Goal: Find specific page/section: Find specific page/section

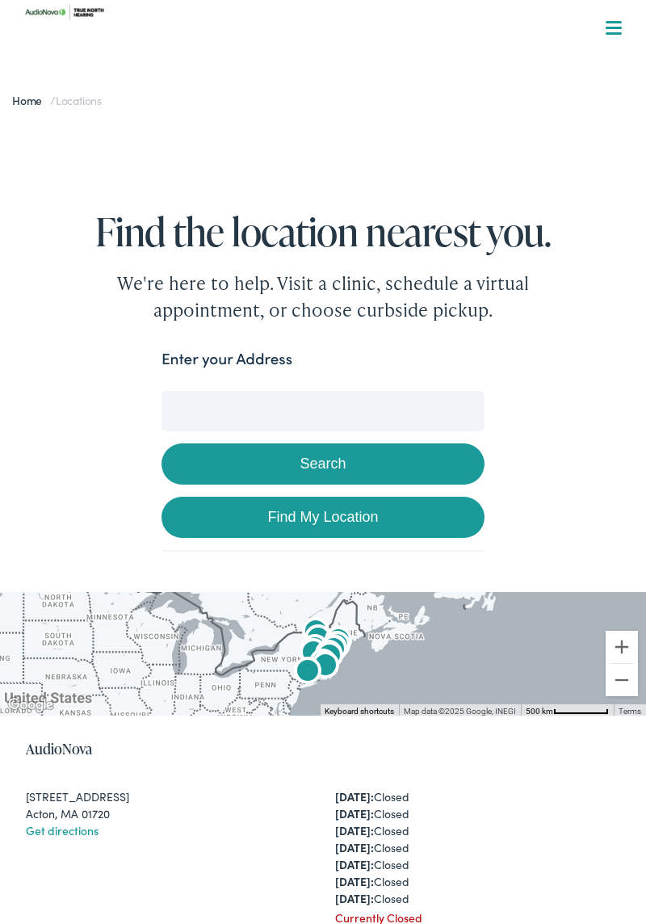
click at [217, 393] on input "Enter your Address" at bounding box center [323, 411] width 323 height 40
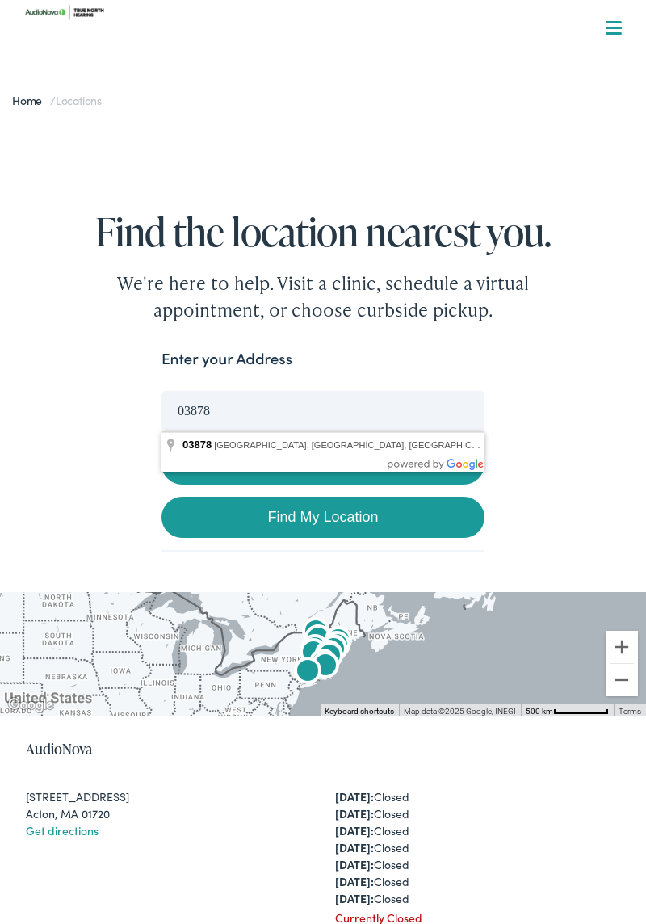
click at [338, 518] on link "Find My Location" at bounding box center [323, 517] width 323 height 41
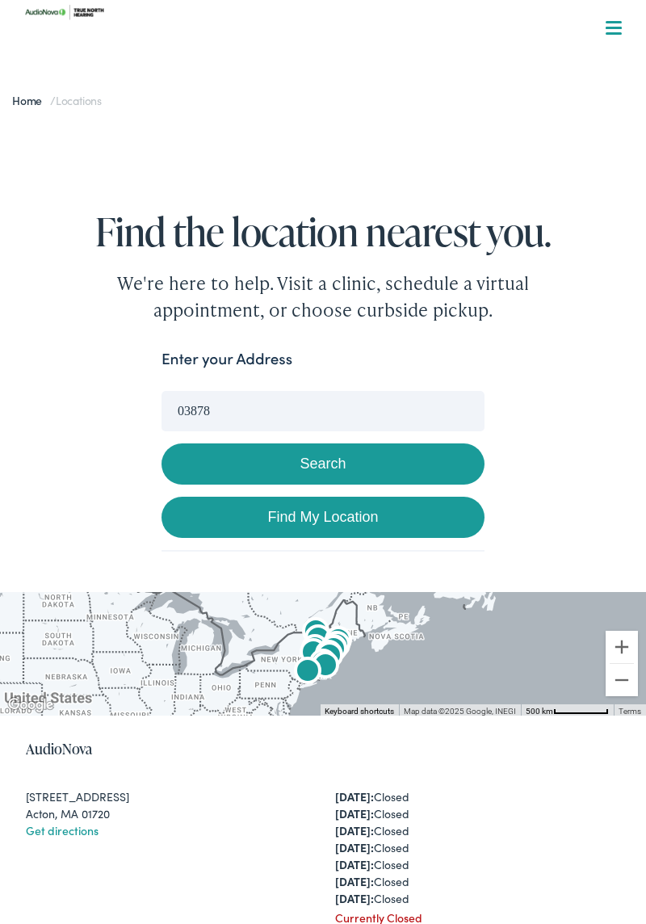
type input "[GEOGRAPHIC_DATA], [US_STATE]"
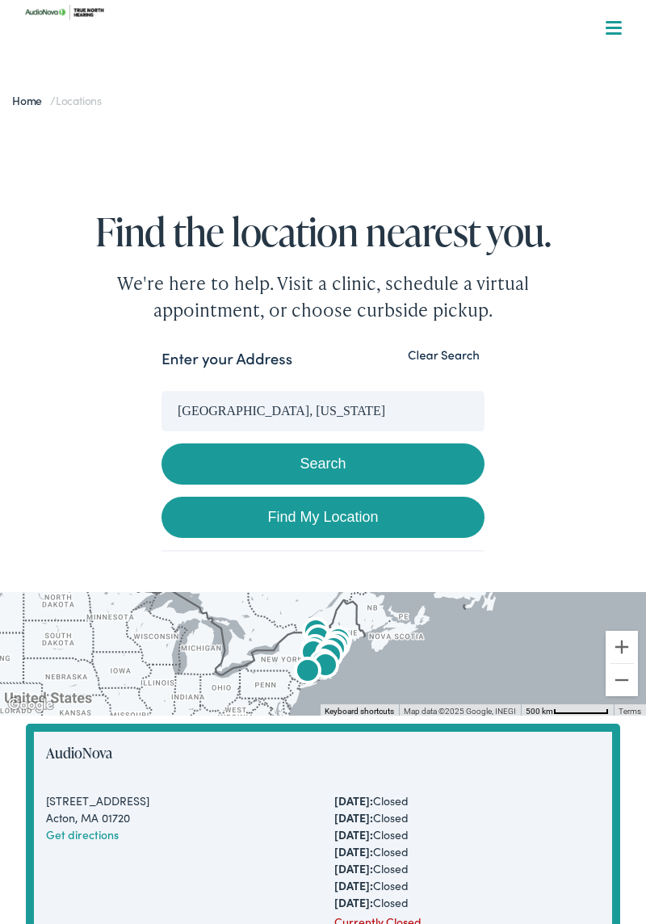
click at [370, 512] on link "Find My Location" at bounding box center [323, 517] width 323 height 41
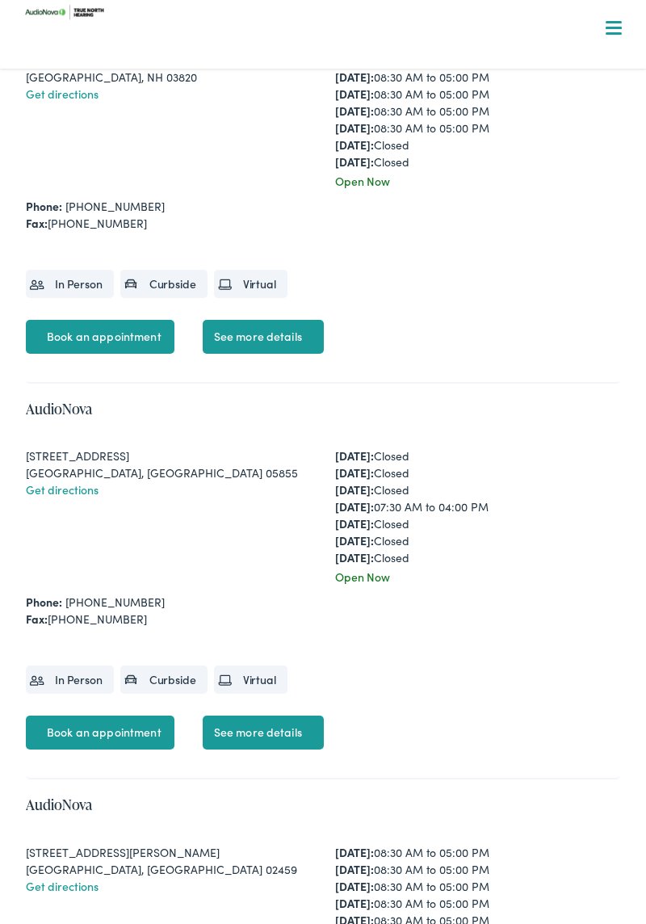
scroll to position [1534, 0]
